Goal: Task Accomplishment & Management: Manage account settings

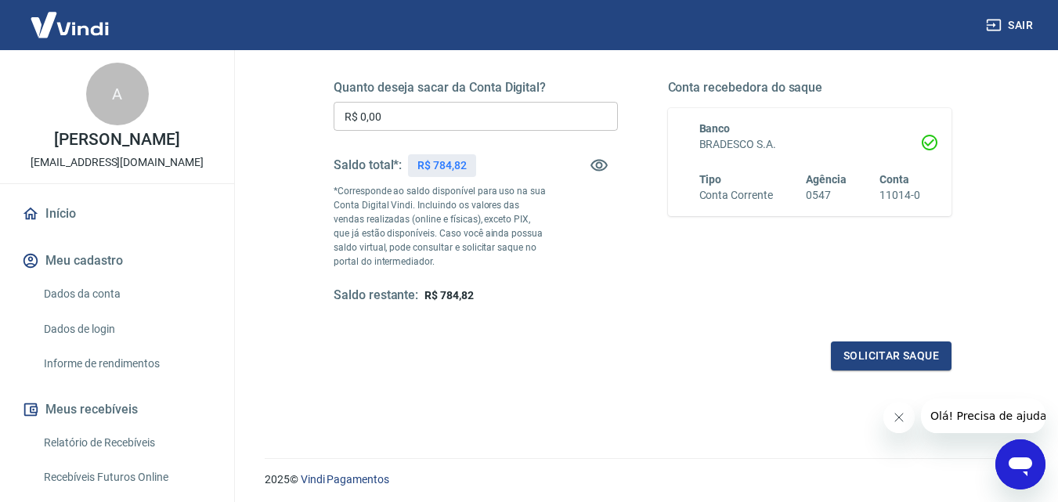
scroll to position [287, 0]
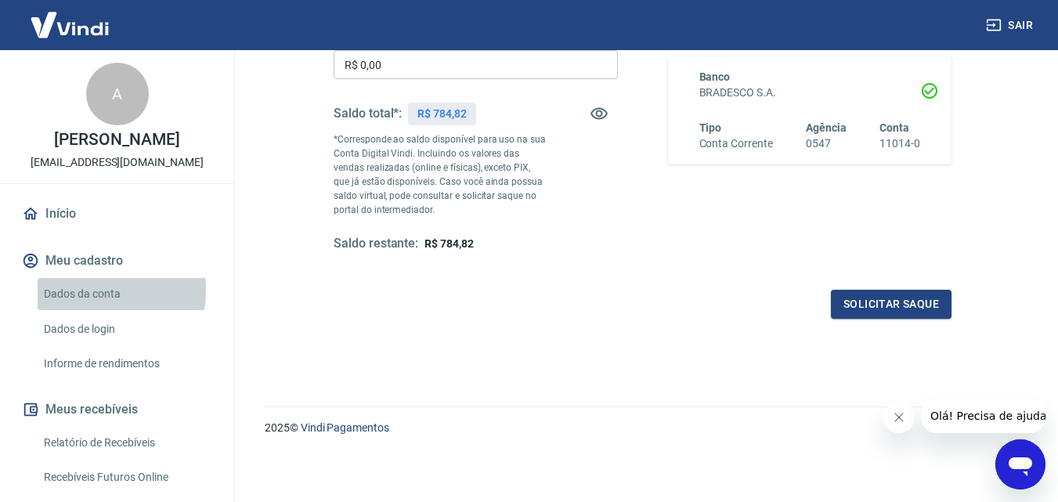
click at [95, 291] on link "Dados da conta" at bounding box center [127, 294] width 178 height 32
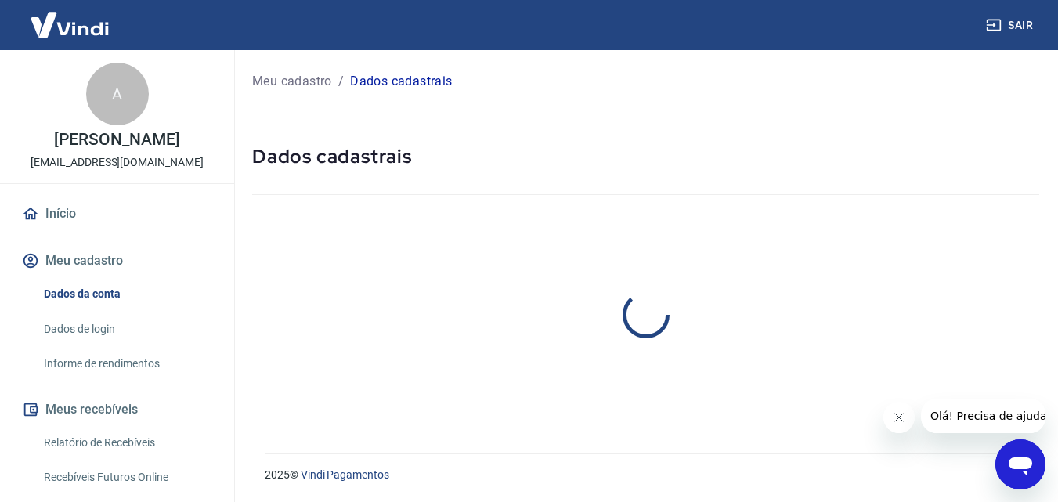
select select "SP"
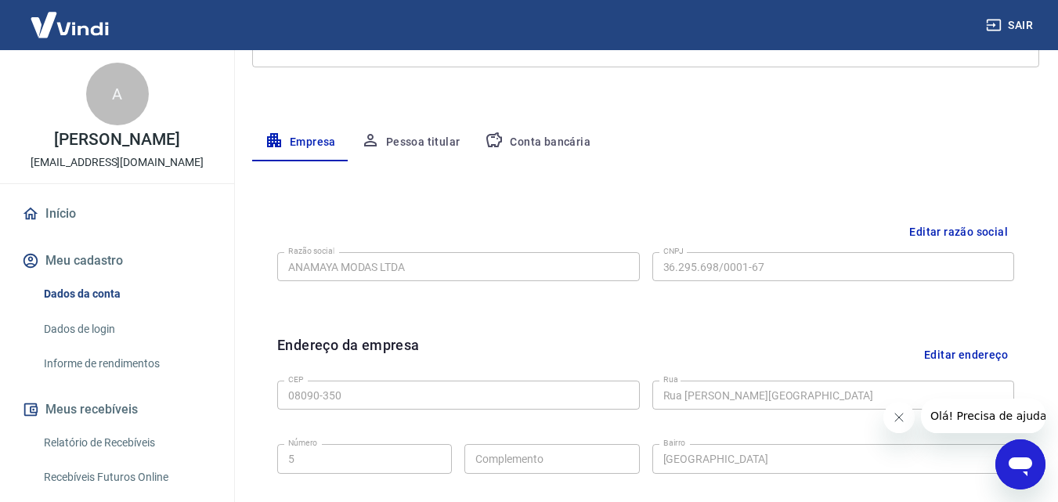
scroll to position [1, 0]
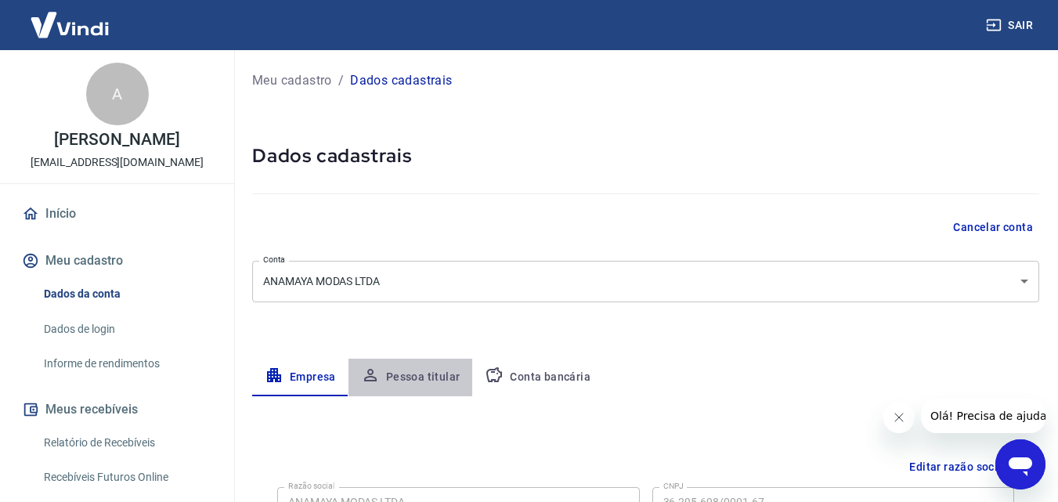
click at [444, 373] on button "Pessoa titular" at bounding box center [411, 378] width 125 height 38
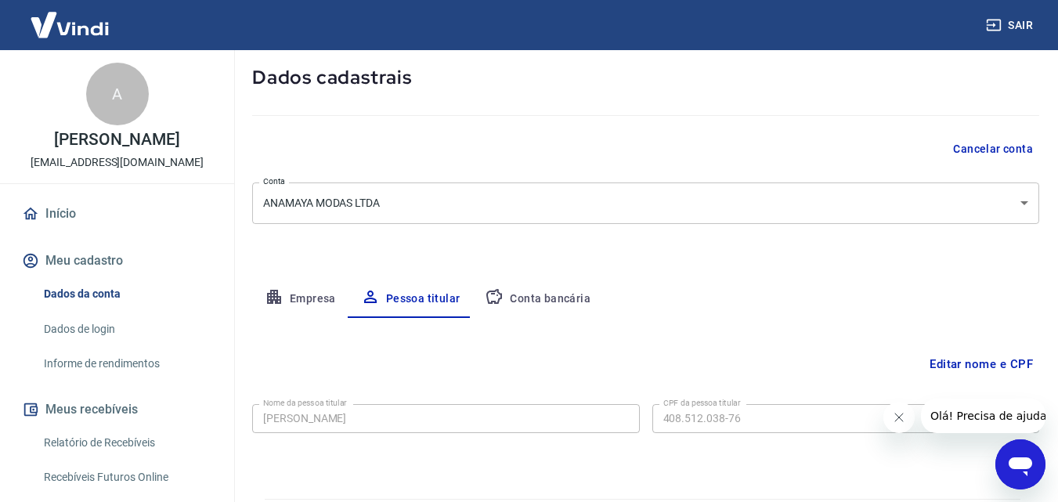
scroll to position [125, 0]
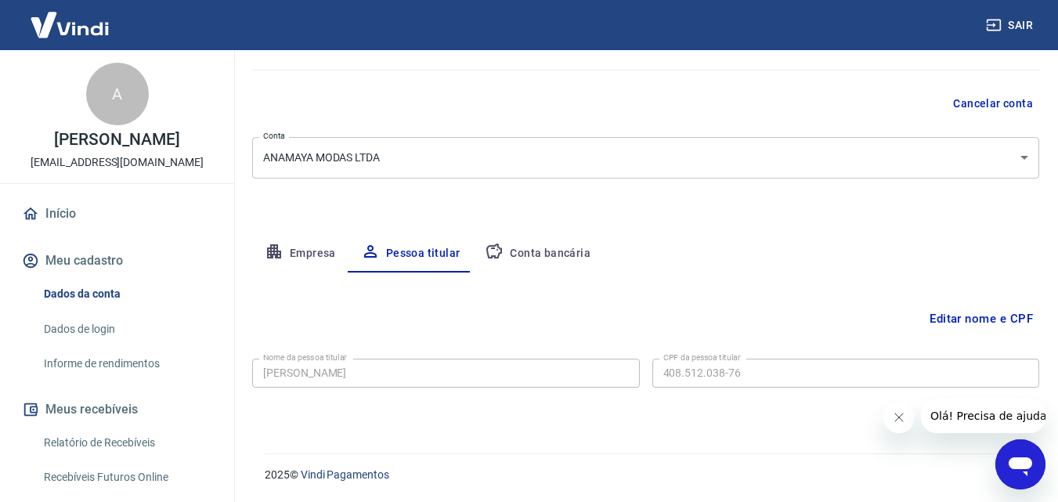
click at [547, 245] on button "Conta bancária" at bounding box center [537, 254] width 131 height 38
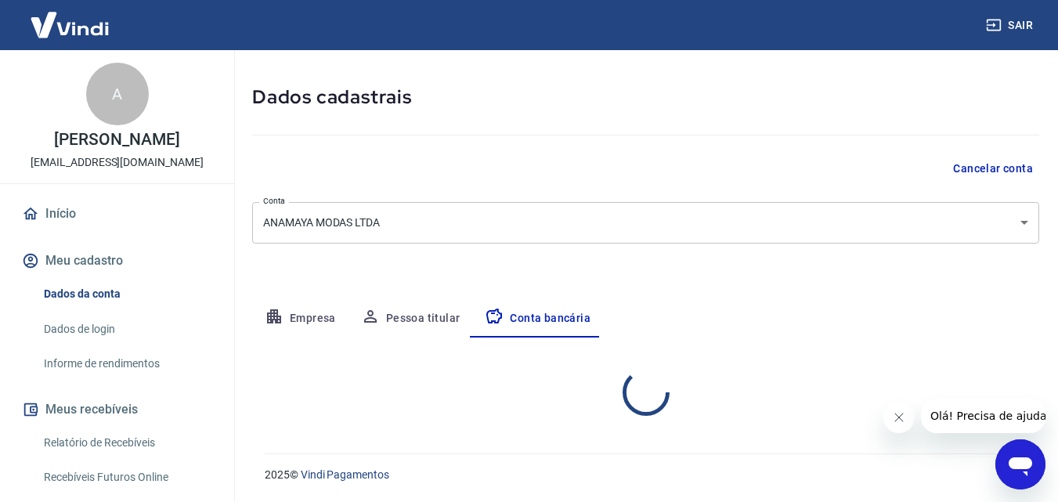
select select "1"
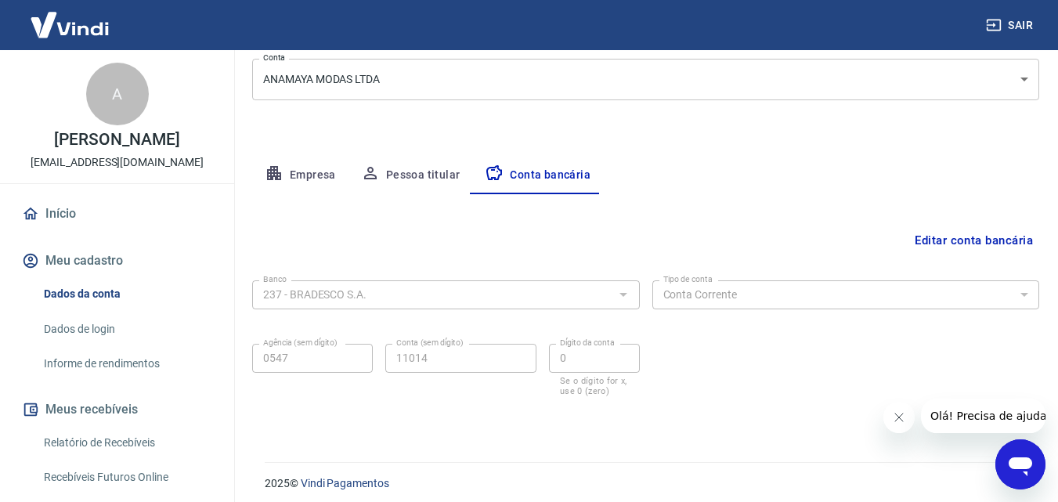
scroll to position [211, 0]
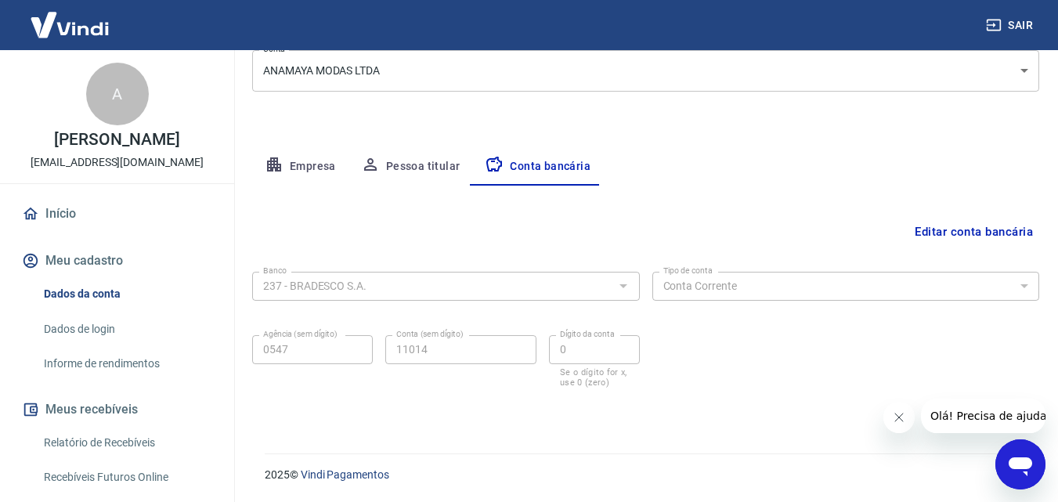
click at [73, 18] on img at bounding box center [70, 25] width 102 height 48
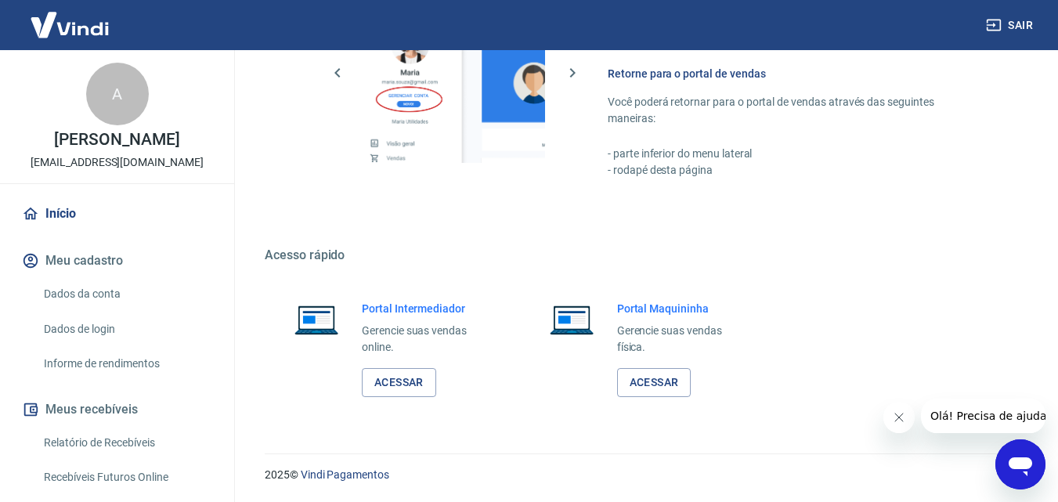
scroll to position [548, 0]
